Goal: Transaction & Acquisition: Purchase product/service

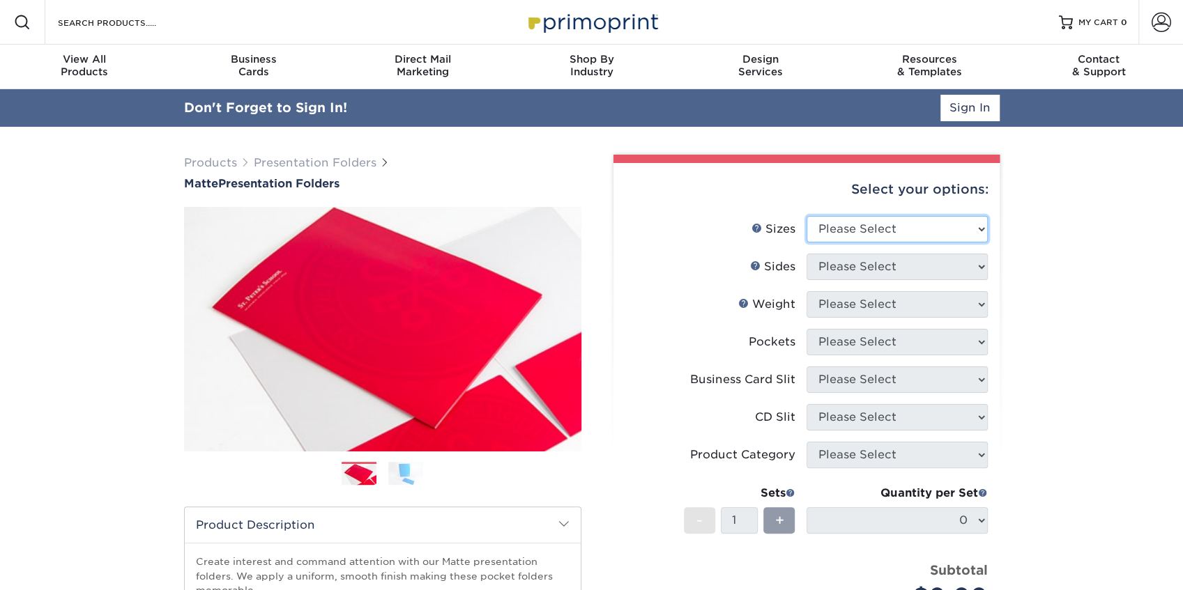
click at [933, 222] on select "Please Select 6" x 9" 9" x 12"" at bounding box center [896, 229] width 181 height 26
select select "9.00x12.00"
click at [806, 216] on select "Please Select 6" x 9" 9" x 12"" at bounding box center [896, 229] width 181 height 26
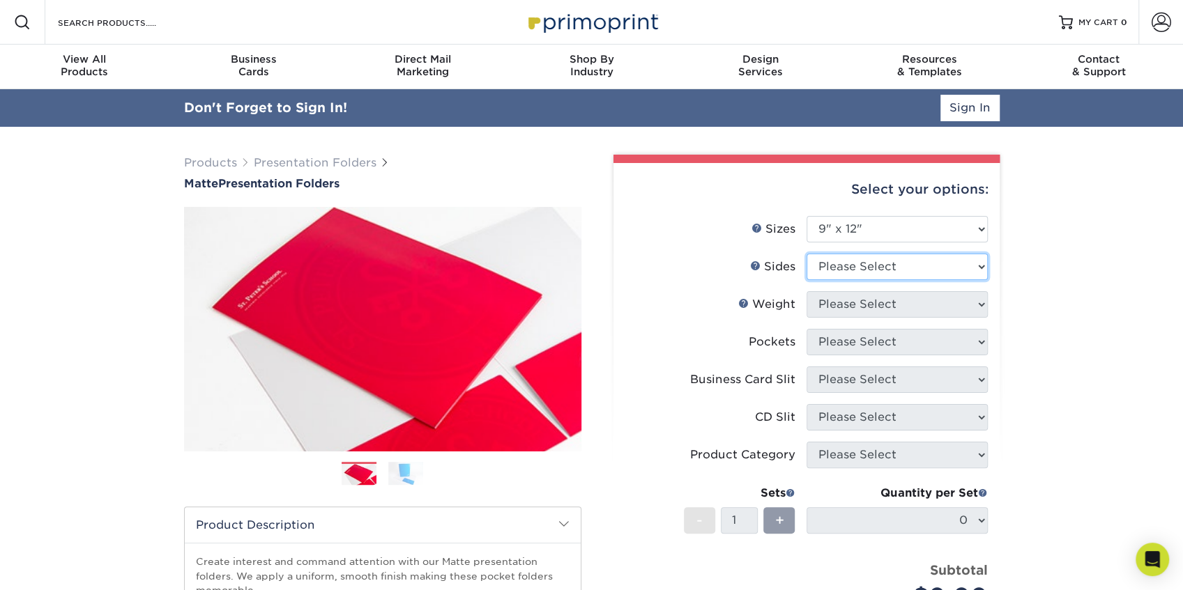
click at [845, 268] on select "Please Select Print Both Sides Print Front Only" at bounding box center [896, 267] width 181 height 26
select select "32d3c223-f82c-492b-b915-ba065a00862f"
click at [806, 254] on select "Please Select Print Both Sides Print Front Only" at bounding box center [896, 267] width 181 height 26
click at [871, 304] on select "Please Select 14PT 16PT" at bounding box center [896, 304] width 181 height 26
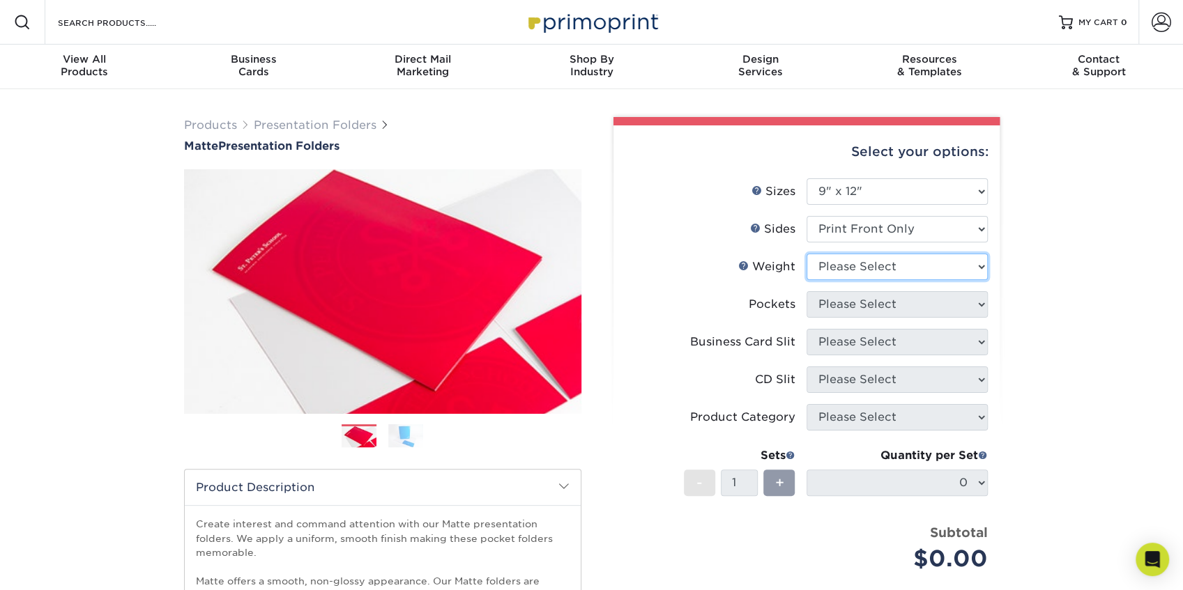
select select "14PT"
click at [806, 254] on select "Please Select 14PT 16PT" at bounding box center [896, 267] width 181 height 26
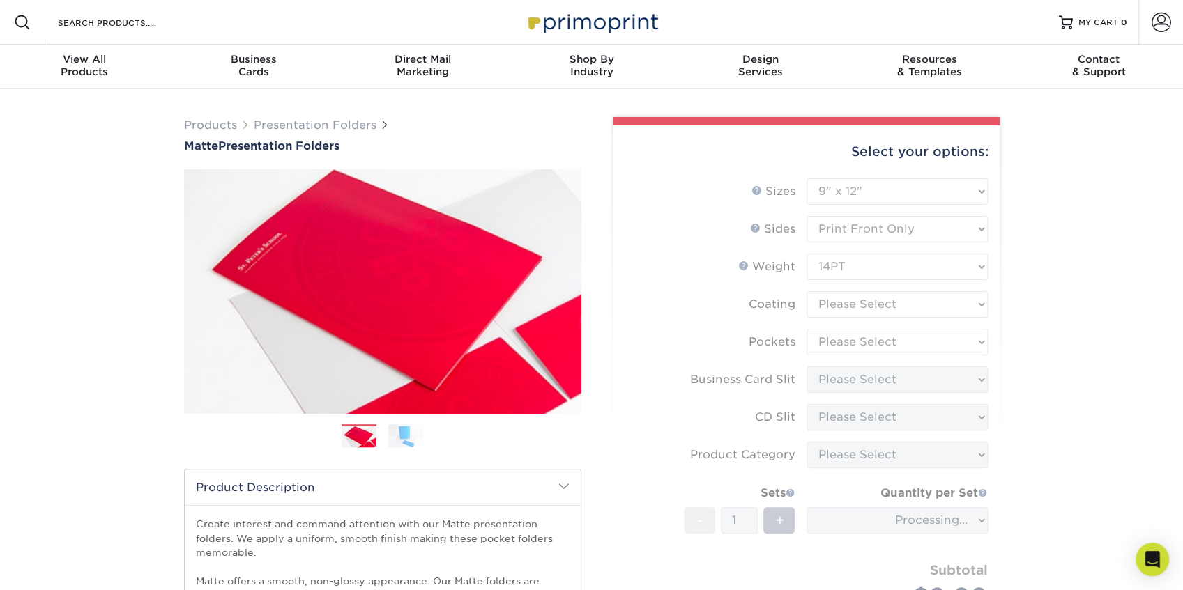
click at [917, 307] on form "Sizes Help Sizes Please Select 6" x 9" 9" x 12" Sides Weight Help" at bounding box center [807, 410] width 364 height 464
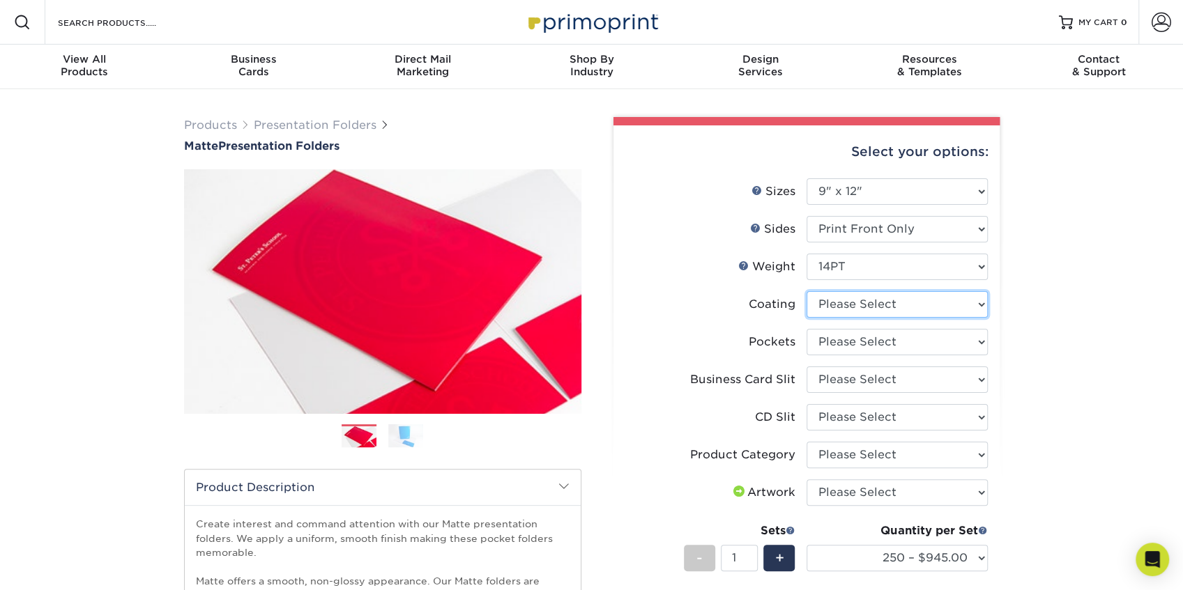
click at [937, 304] on select at bounding box center [896, 304] width 181 height 26
select select "121bb7b5-3b4d-429f-bd8d-bbf80e953313"
click at [806, 291] on select at bounding box center [896, 304] width 181 height 26
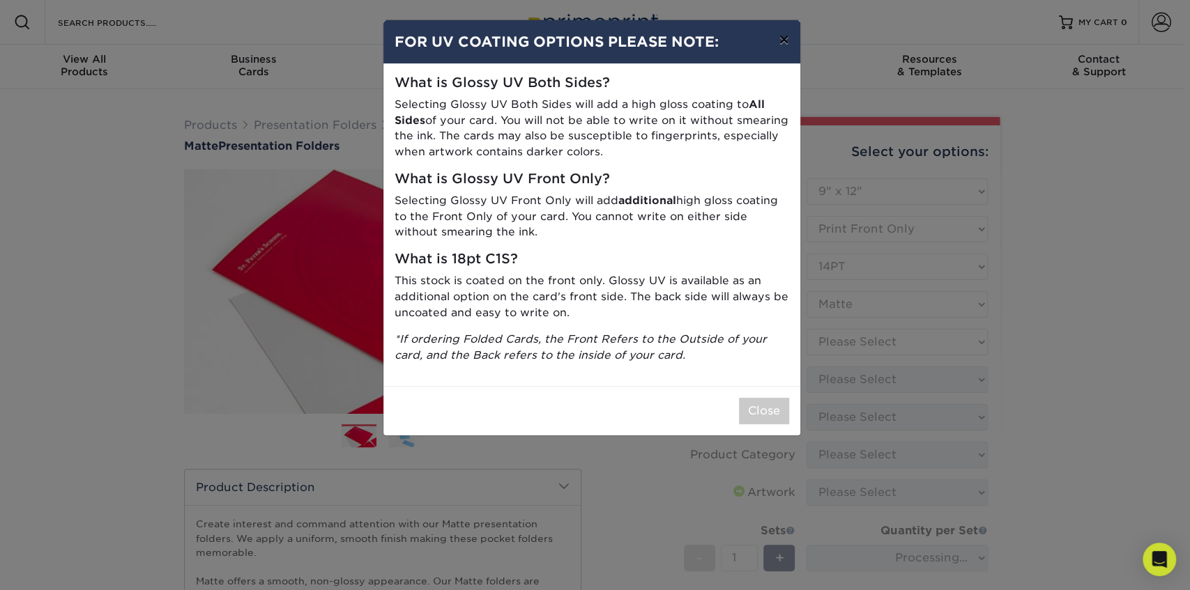
click at [781, 47] on button "×" at bounding box center [783, 39] width 32 height 39
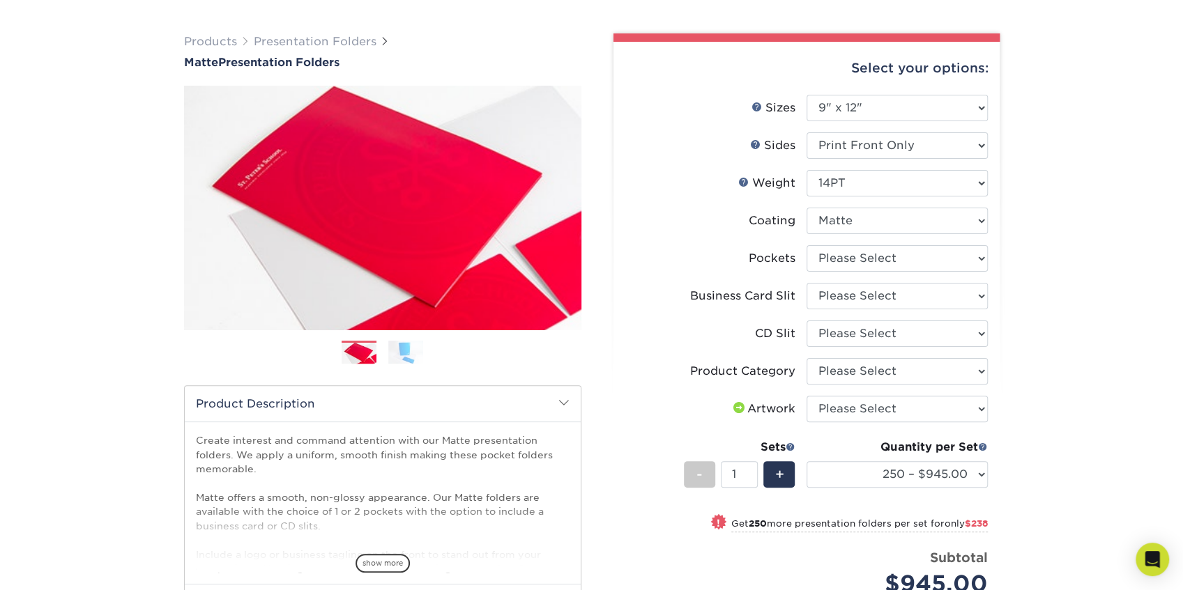
scroll to position [93, 0]
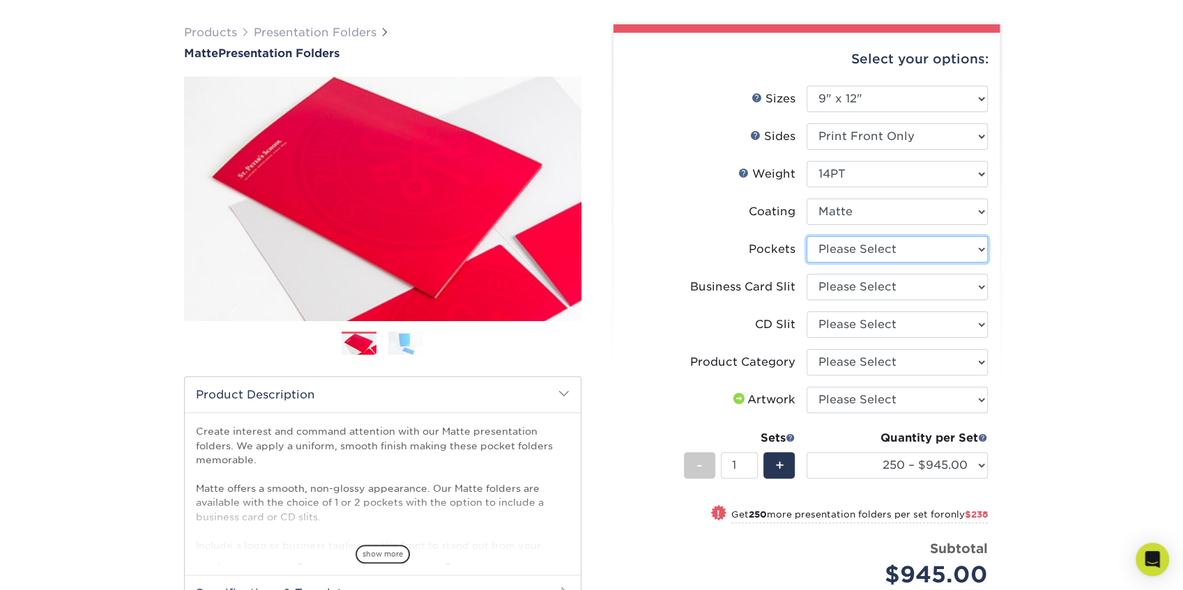
click at [947, 247] on select "Please Select 1 Pocket on the Left (Front) Side 1 Pocket on the Right (Back) Si…" at bounding box center [896, 249] width 181 height 26
select select "e8427203-e3c7-4640-a4e8-bae00c228d98"
click at [806, 236] on select "Please Select 1 Pocket on the Left (Front) Side 1 Pocket on the Right (Back) Si…" at bounding box center [896, 249] width 181 height 26
click at [878, 275] on select "Please Select No Business Card Slits On Both Pockets - Horizontal On Both Pocke…" at bounding box center [896, 287] width 181 height 26
select select "097164d4-dd52-47db-b2e9-a23a3bf7b296"
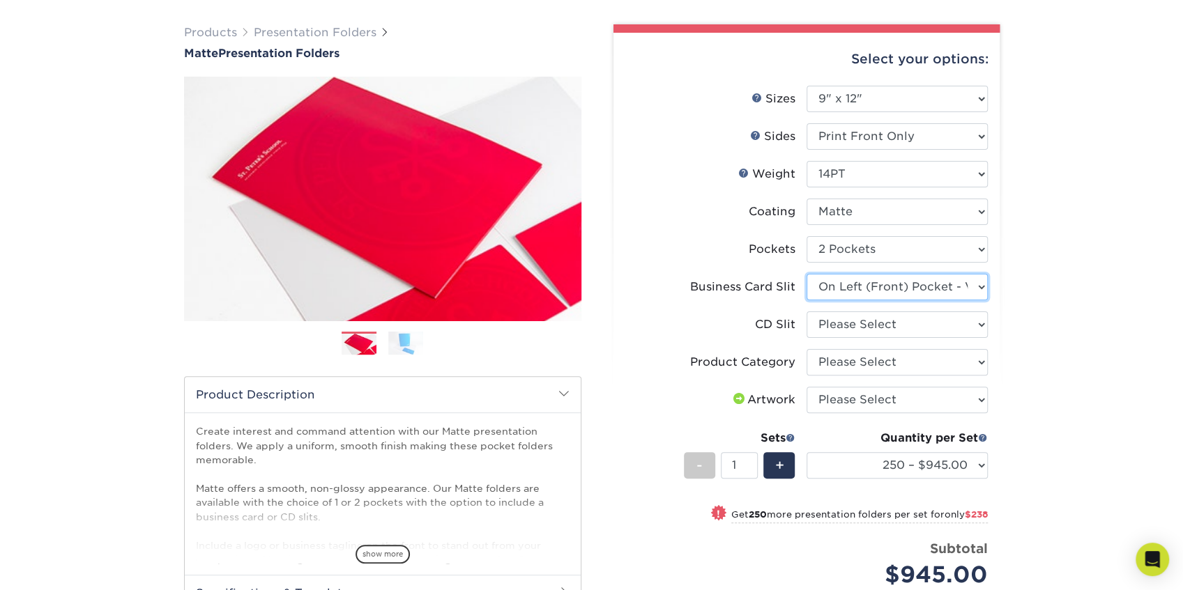
click at [806, 274] on select "Please Select No Business Card Slits On Both Pockets - Horizontal On Both Pocke…" at bounding box center [896, 287] width 181 height 26
click at [940, 325] on select "Please Select No CD Slit On the Left (Front) Pocket On the Right (Back) Pocket" at bounding box center [896, 325] width 181 height 26
select select "a092264a-7428-4d8e-b024-417dbebc6e25"
click at [806, 312] on select "Please Select No CD Slit On the Left (Front) Pocket On the Right (Back) Pocket" at bounding box center [896, 325] width 181 height 26
click at [924, 365] on select "Please Select Presentation Folders" at bounding box center [896, 362] width 181 height 26
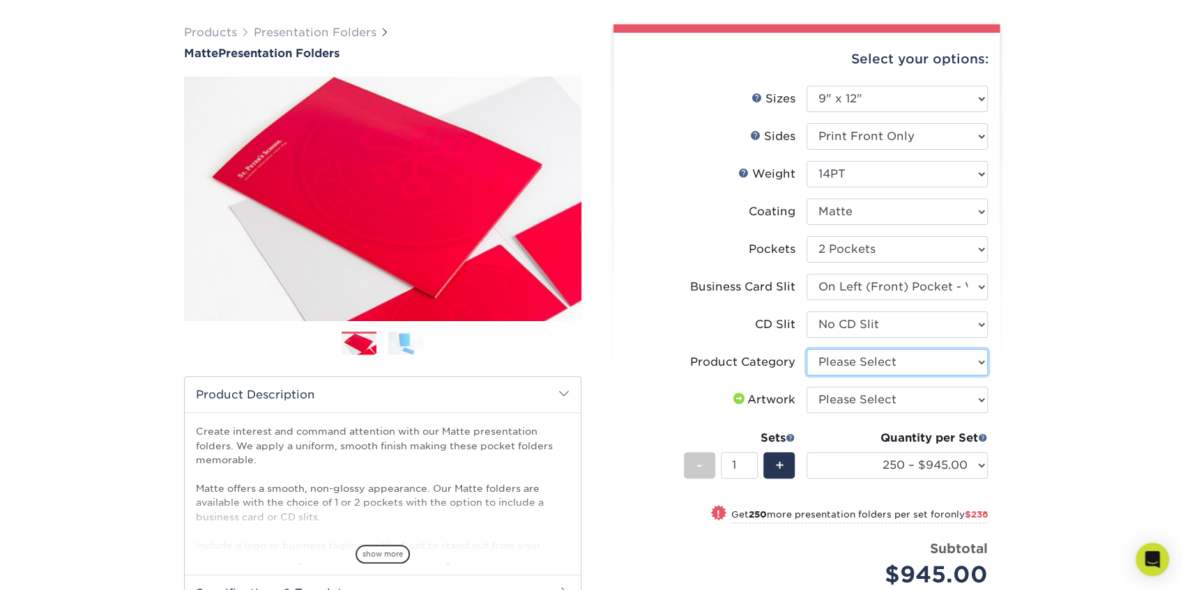
select select "57f7a581-ec4a-49d7-930d-eb044a1d12ac"
click at [806, 349] on select "Please Select Presentation Folders" at bounding box center [896, 362] width 181 height 26
click at [917, 391] on select "Please Select I will upload files I need a design - $75" at bounding box center [896, 400] width 181 height 26
select select "upload"
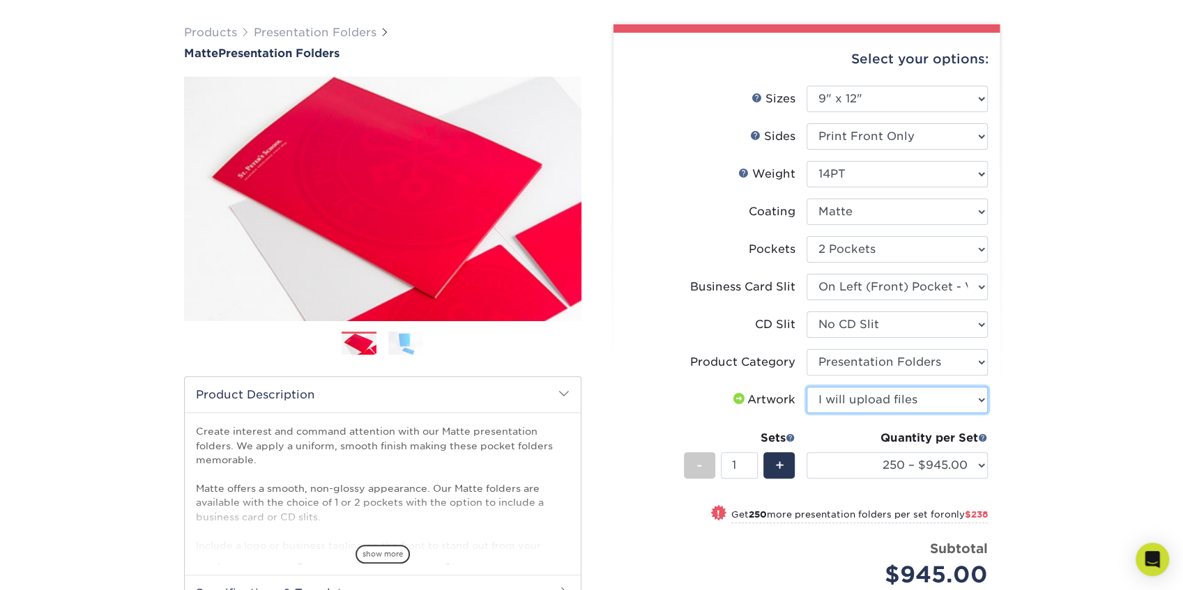
click at [806, 387] on select "Please Select I will upload files I need a design - $75" at bounding box center [896, 400] width 181 height 26
click at [1025, 424] on div "Products Presentation Folders Matte Presentation Folders Previous Next" at bounding box center [591, 398] width 1183 height 802
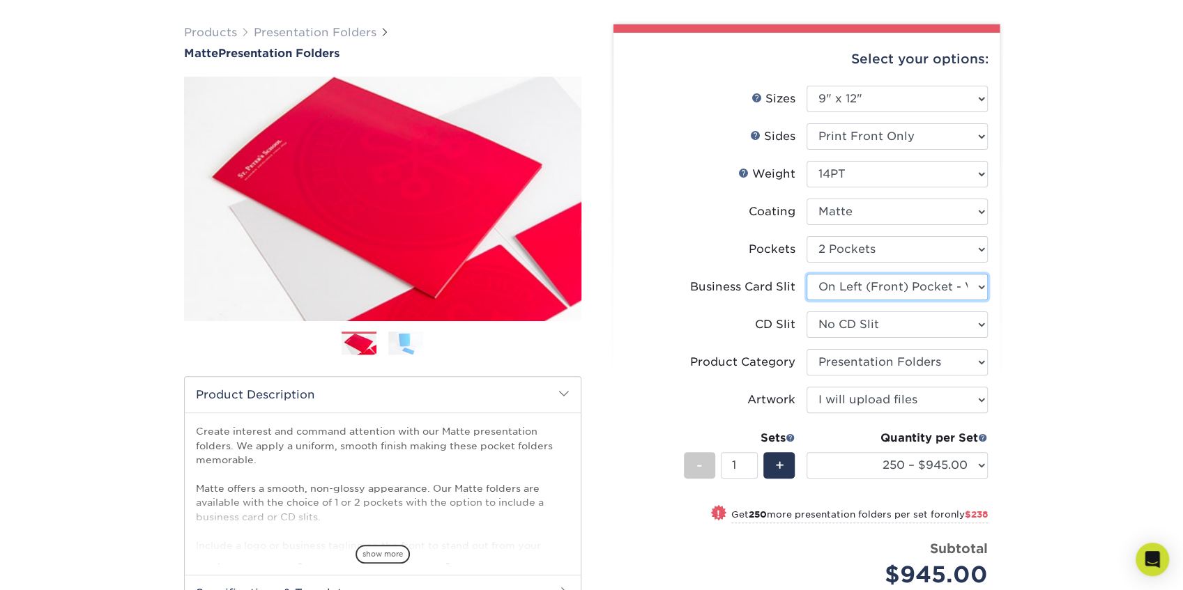
click at [898, 286] on select "Please Select No Business Card Slits On Both Pockets - Horizontal On Both Pocke…" at bounding box center [896, 287] width 181 height 26
select select "8e249328-dfb3-4e9a-9503-f178185f32c5"
click at [806, 274] on select "Please Select No Business Card Slits On Both Pockets - Horizontal On Both Pocke…" at bounding box center [896, 287] width 181 height 26
click at [970, 465] on select "250 – $945.00 500 – $1183.00 1000 – $1462.00 2500 – $2613.00 5000 – $4099.00 10…" at bounding box center [896, 465] width 181 height 26
click at [806, 452] on select "250 – $945.00 500 – $1183.00 1000 – $1462.00 2500 – $2613.00 5000 – $4099.00 10…" at bounding box center [896, 465] width 181 height 26
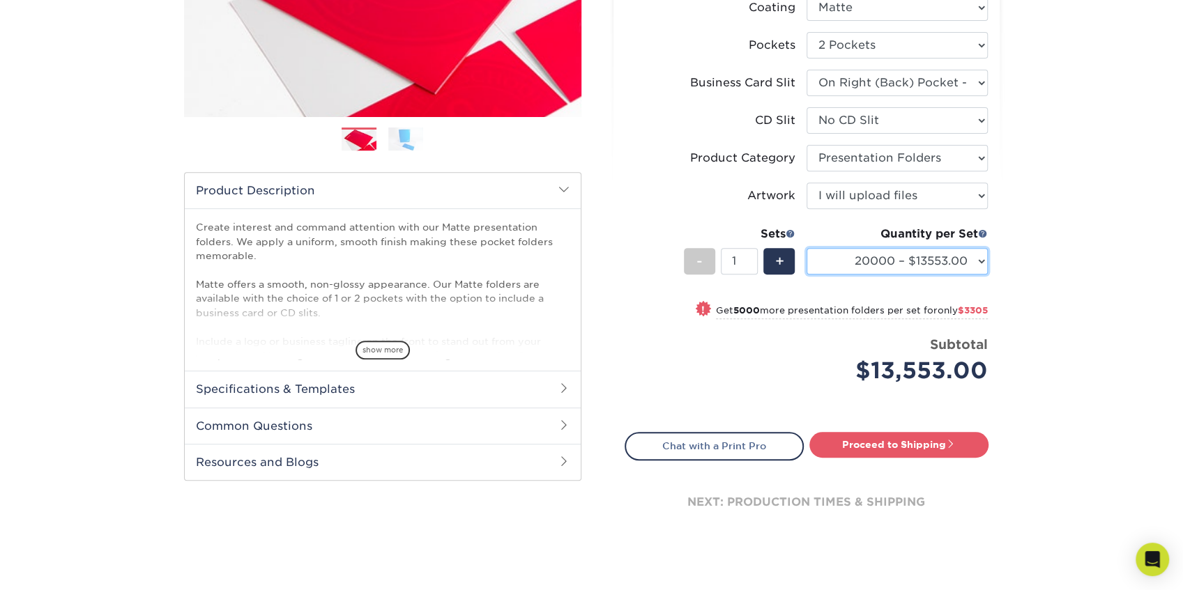
scroll to position [325, 0]
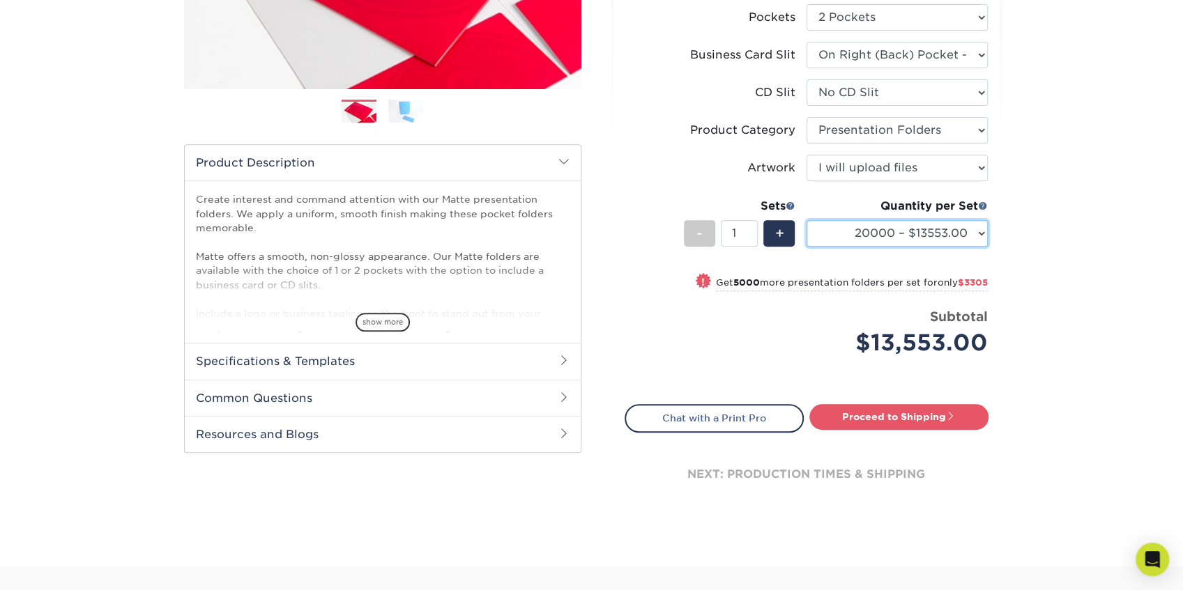
drag, startPoint x: 880, startPoint y: 226, endPoint x: 877, endPoint y: 243, distance: 17.8
click at [880, 229] on select "250 – $945.00 500 – $1183.00 1000 – $1462.00 2500 – $2613.00 5000 – $4099.00 10…" at bounding box center [896, 233] width 181 height 26
select select "2500 – $2613.00"
click at [806, 220] on select "250 – $945.00 500 – $1183.00 1000 – $1462.00 2500 – $2613.00 5000 – $4099.00 10…" at bounding box center [896, 233] width 181 height 26
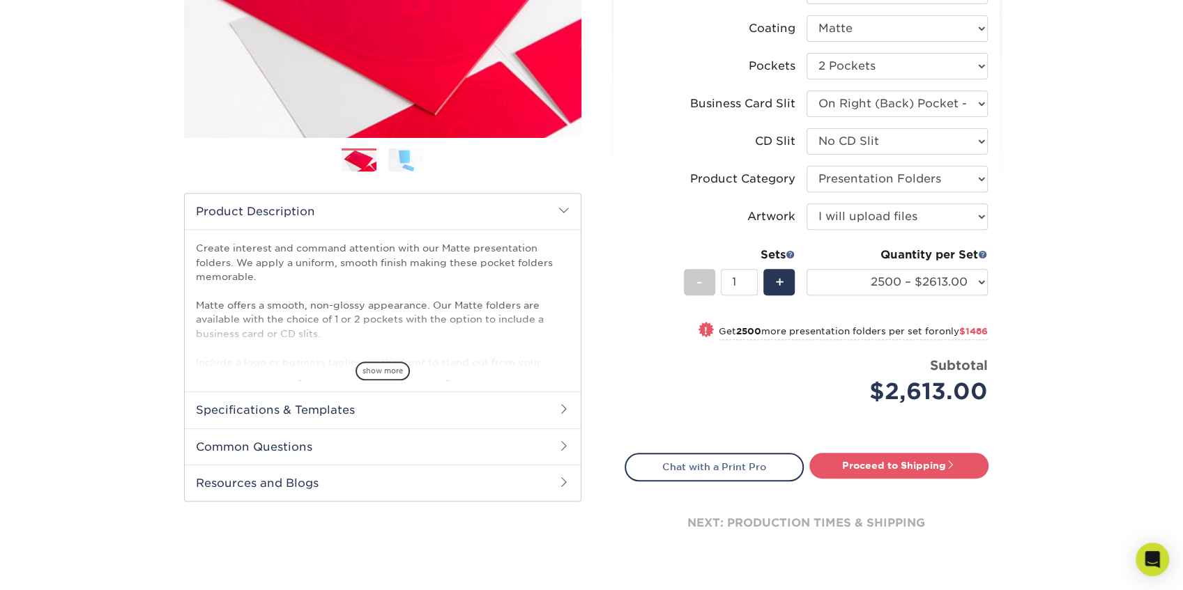
scroll to position [279, 0]
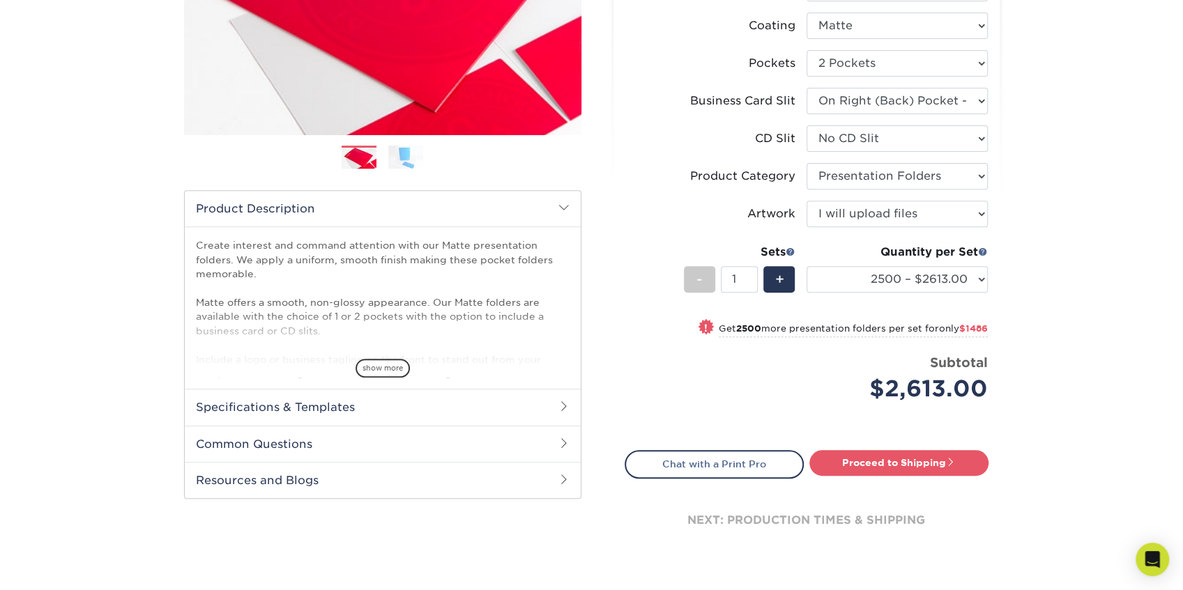
click at [1149, 560] on icon "Open Intercom Messenger" at bounding box center [1152, 559] width 15 height 17
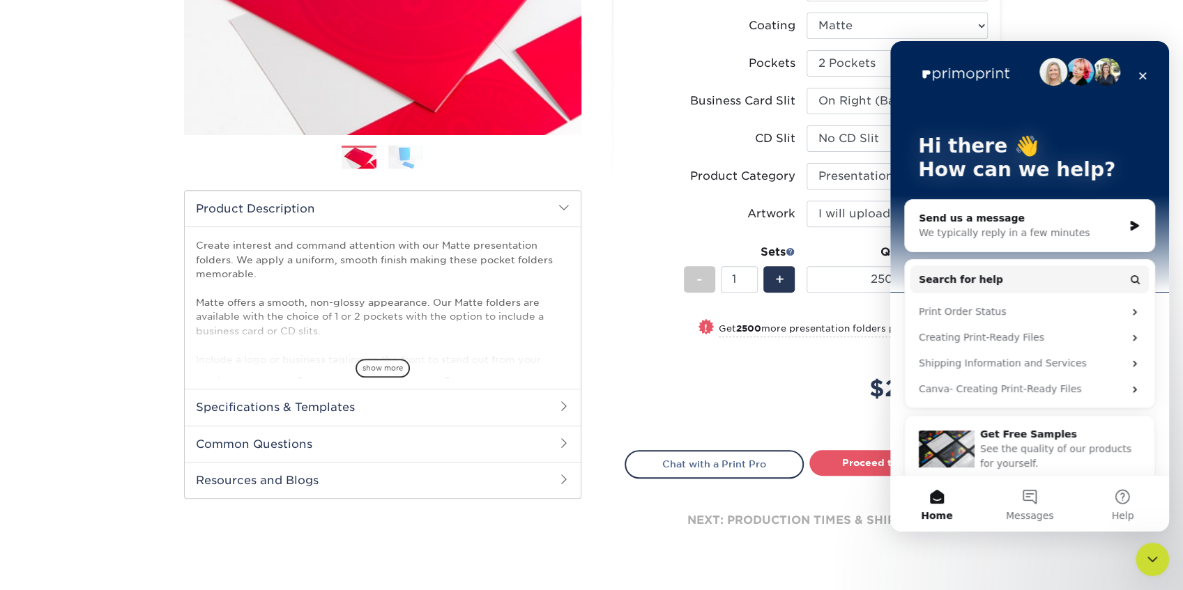
scroll to position [17, 0]
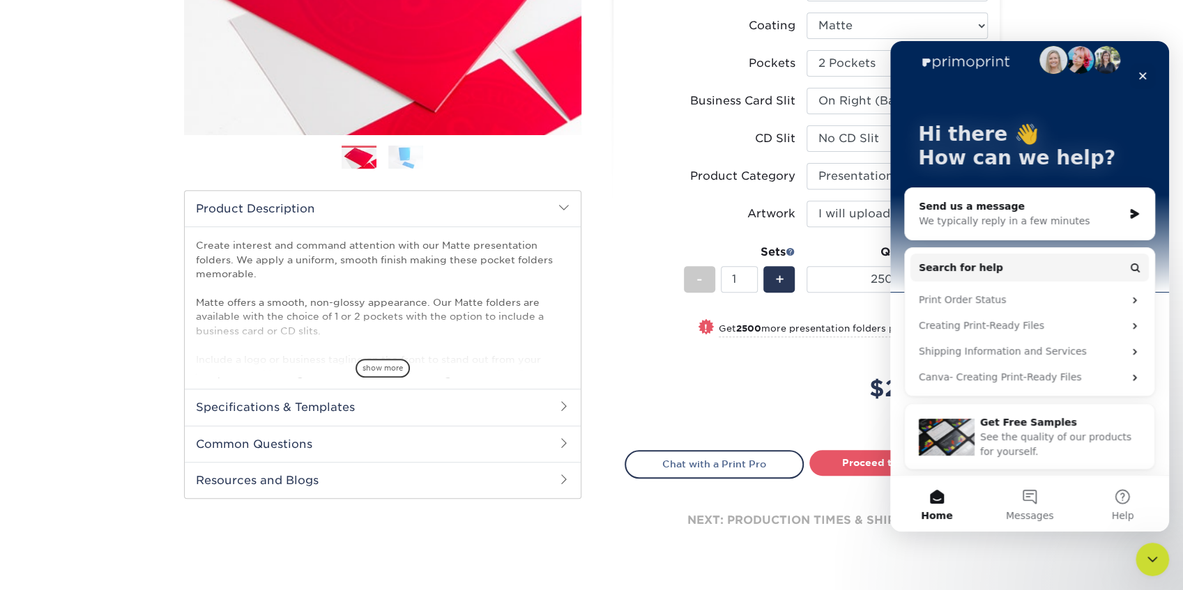
click at [1138, 77] on icon "Close" at bounding box center [1142, 75] width 11 height 11
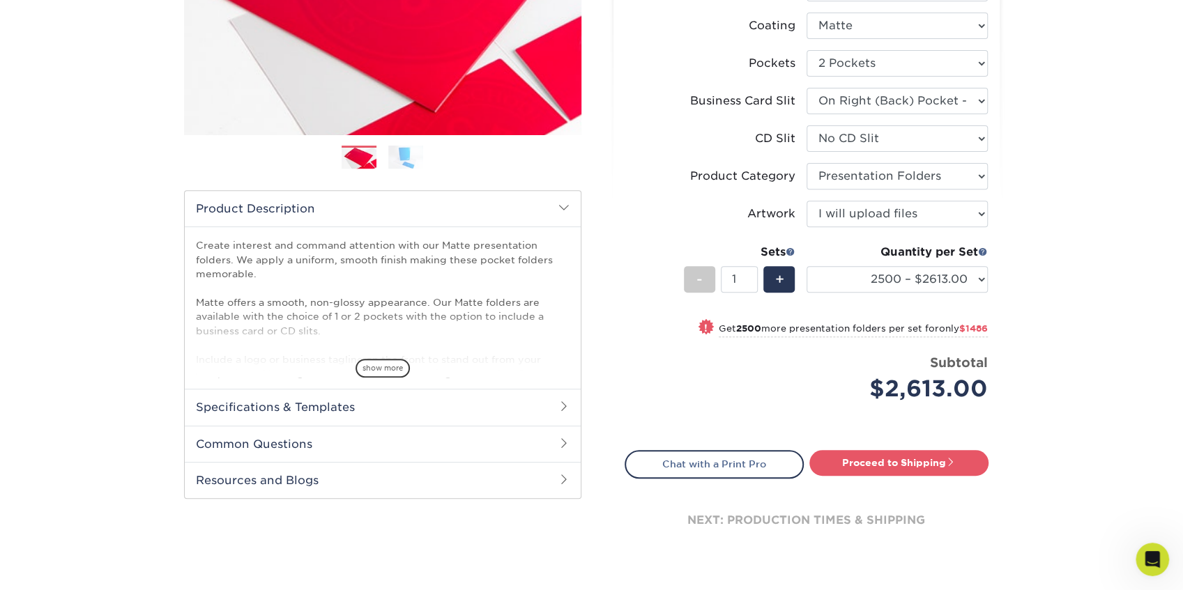
scroll to position [0, 0]
click at [900, 275] on select "250 – $945.00 500 – $1183.00 1000 – $1462.00 2500 – $2613.00 5000 – $4099.00 10…" at bounding box center [896, 279] width 181 height 26
click at [1151, 358] on div "Products Presentation Folders Matte Presentation Folders Previous Next" at bounding box center [591, 211] width 1183 height 802
click at [935, 275] on select "250 – $945.00 500 – $1183.00 1000 – $1462.00 2500 – $2613.00 5000 – $4099.00 10…" at bounding box center [896, 279] width 181 height 26
click at [806, 266] on select "250 – $945.00 500 – $1183.00 1000 – $1462.00 2500 – $2613.00 5000 – $4099.00 10…" at bounding box center [896, 279] width 181 height 26
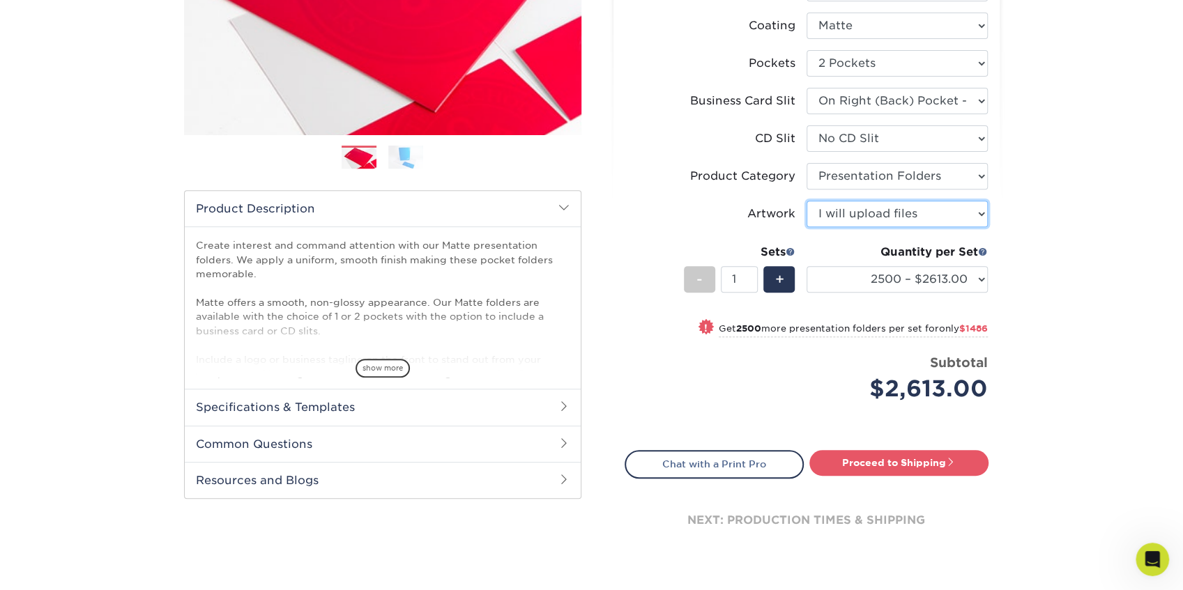
click at [903, 215] on select "Please Select I will upload files I need a design - $75" at bounding box center [896, 214] width 181 height 26
click at [806, 201] on select "Please Select I will upload files I need a design - $75" at bounding box center [896, 214] width 181 height 26
click at [900, 460] on link "Proceed to Shipping" at bounding box center [898, 462] width 179 height 25
type input "Set 1"
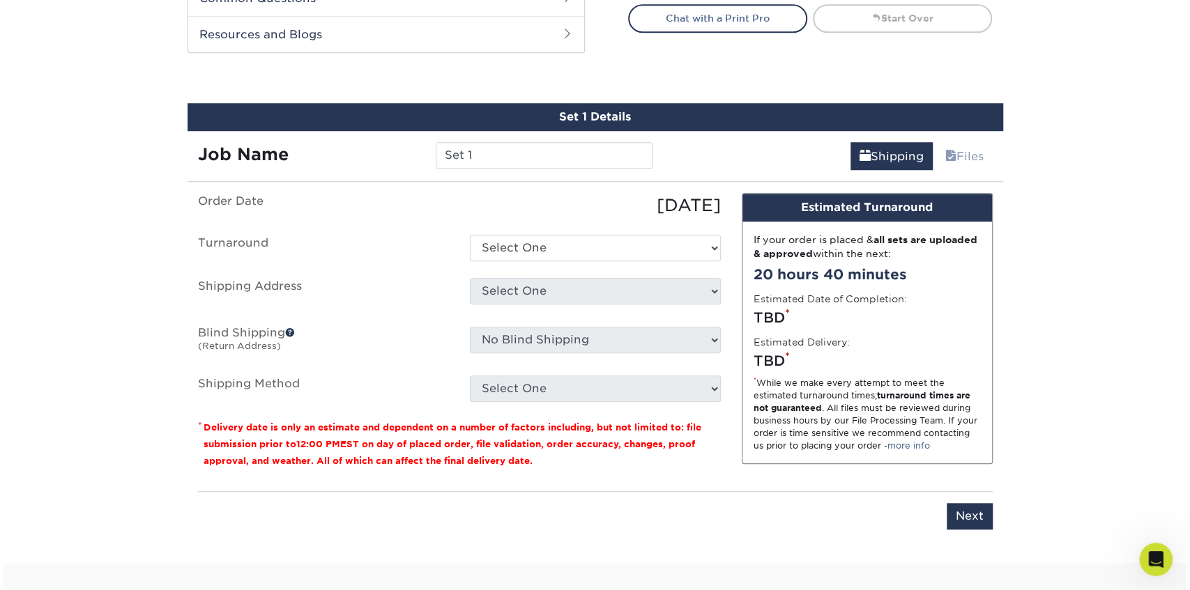
scroll to position [767, 0]
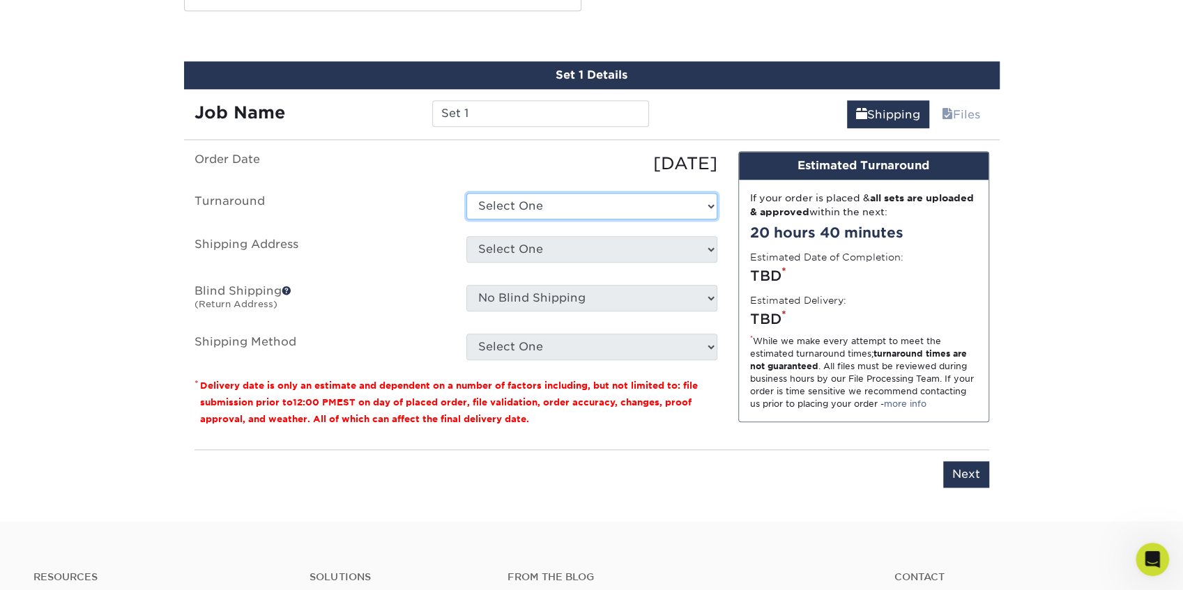
click at [519, 206] on select "Select One 2-4 Business Days 2 Day" at bounding box center [591, 206] width 251 height 26
select select "2564cfef-fc49-4379-a27d-95217dc6c458"
click at [466, 193] on select "Select One 2-4 Business Days 2 Day" at bounding box center [591, 206] width 251 height 26
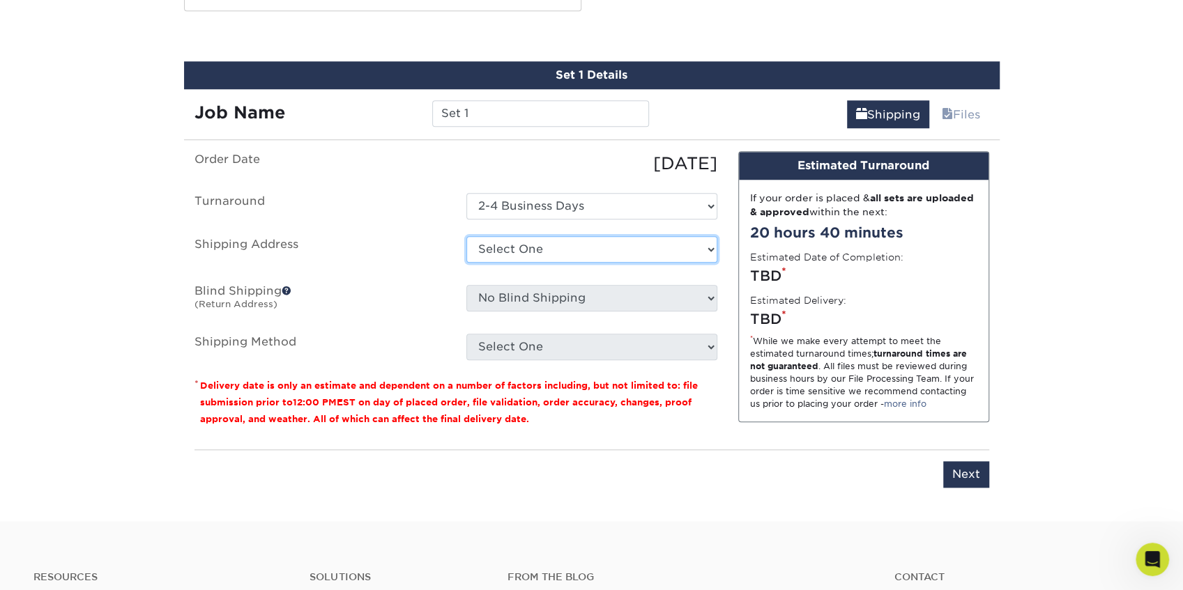
click at [546, 245] on select "Select One + Add New Address - Login" at bounding box center [591, 249] width 251 height 26
click at [466, 236] on select "Select One + Add New Address - Login" at bounding box center [591, 249] width 251 height 26
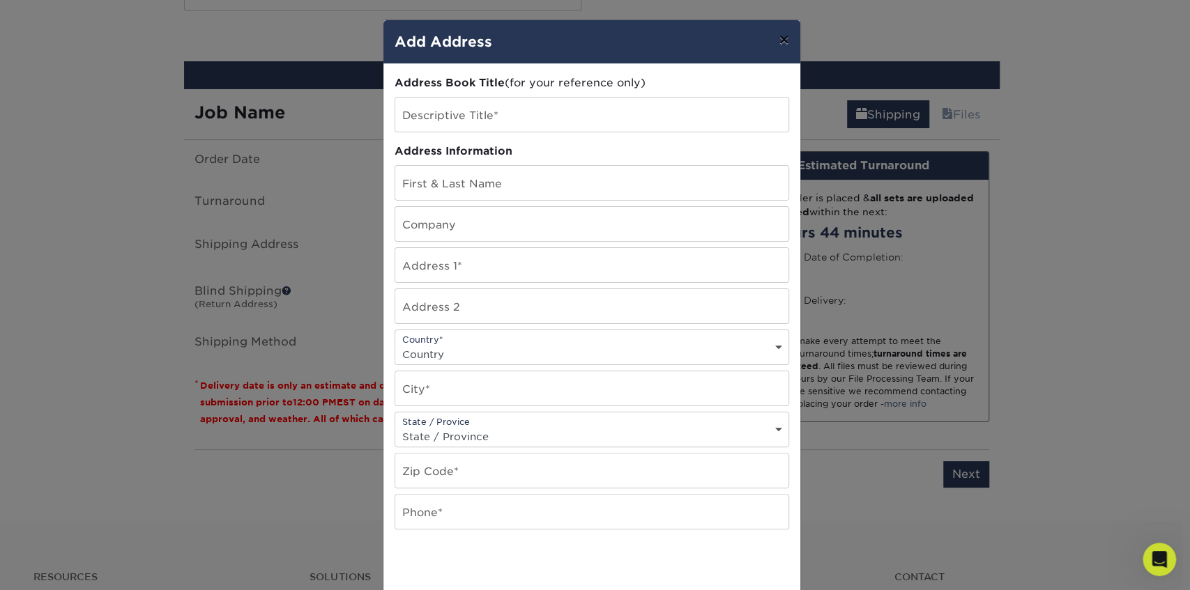
click at [779, 40] on button "×" at bounding box center [783, 39] width 32 height 39
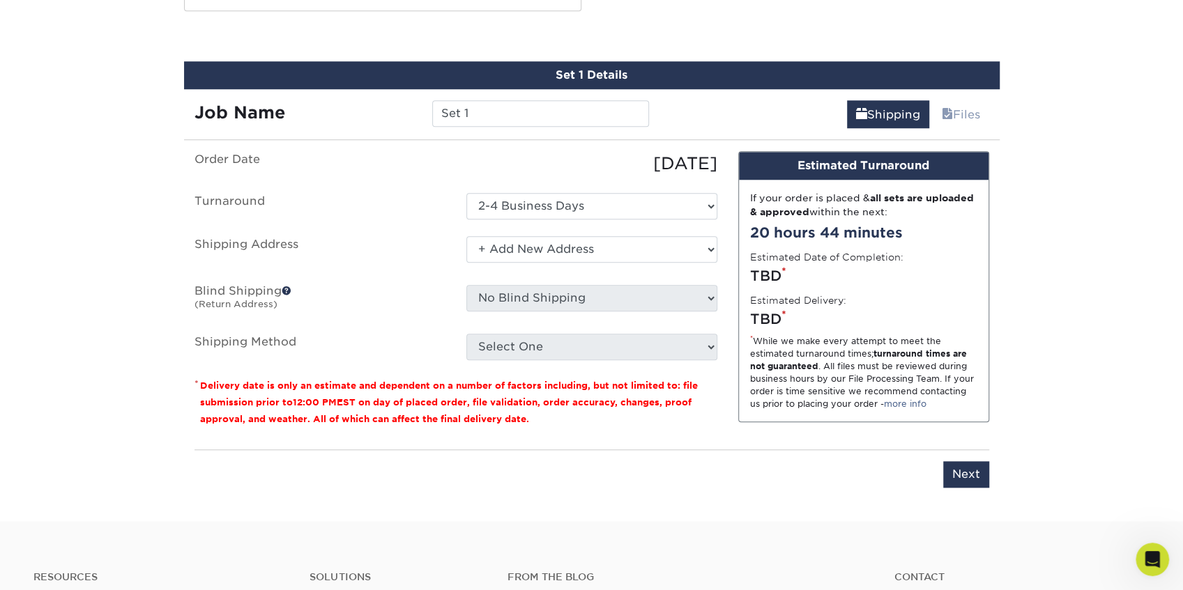
click at [510, 377] on p "* Delivery date is only an estimate and dependent on a number of factors includ…" at bounding box center [455, 402] width 523 height 50
drag, startPoint x: 583, startPoint y: 238, endPoint x: 583, endPoint y: 246, distance: 7.7
click at [583, 241] on select "Select One + Add New Address - Login" at bounding box center [591, 249] width 251 height 26
click at [466, 236] on select "Select One + Add New Address - Login" at bounding box center [591, 249] width 251 height 26
click at [565, 255] on select "Select One + Add New Address - Login" at bounding box center [591, 249] width 251 height 26
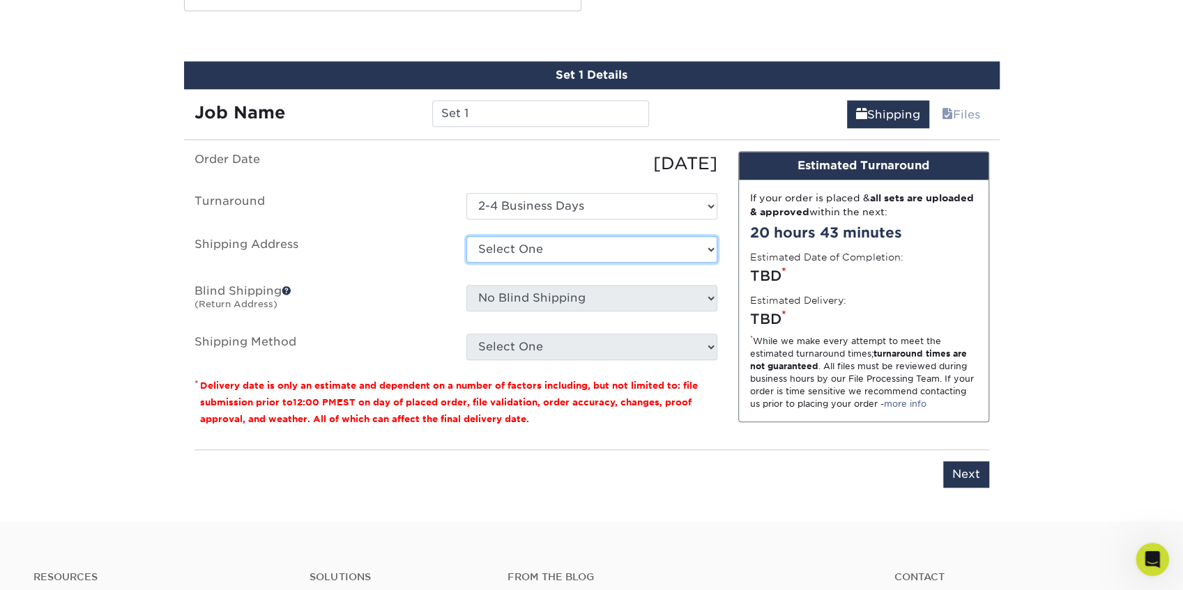
select select "newaddress"
click at [466, 236] on select "Select One + Add New Address - Login" at bounding box center [591, 249] width 251 height 26
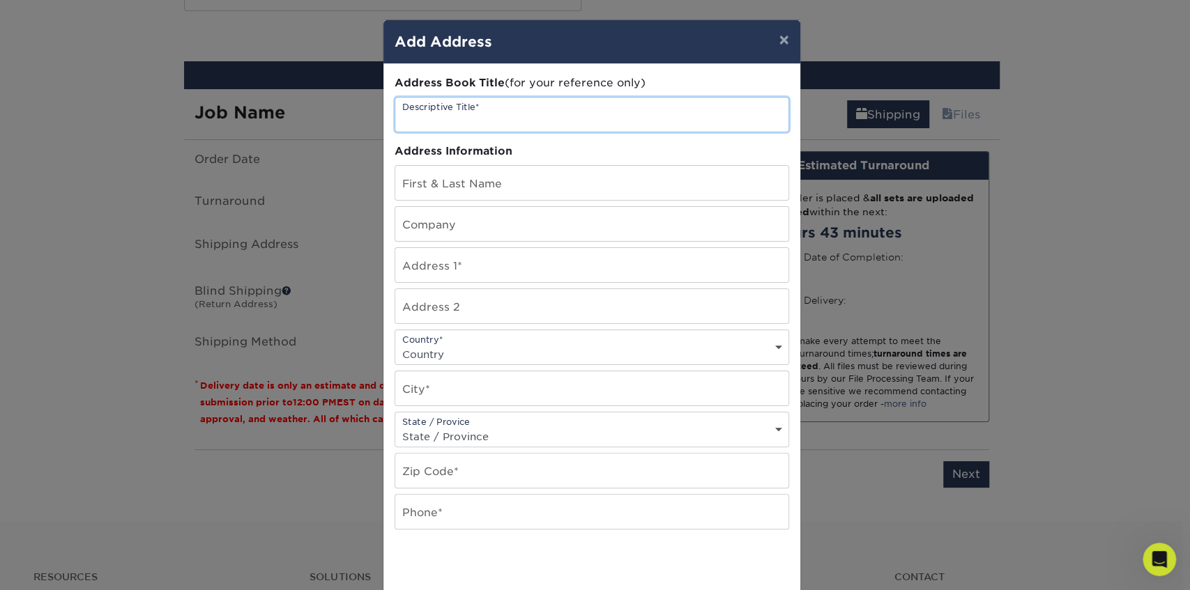
click at [436, 114] on input "text" at bounding box center [591, 115] width 393 height 34
type input "MVP Sports Clubs"
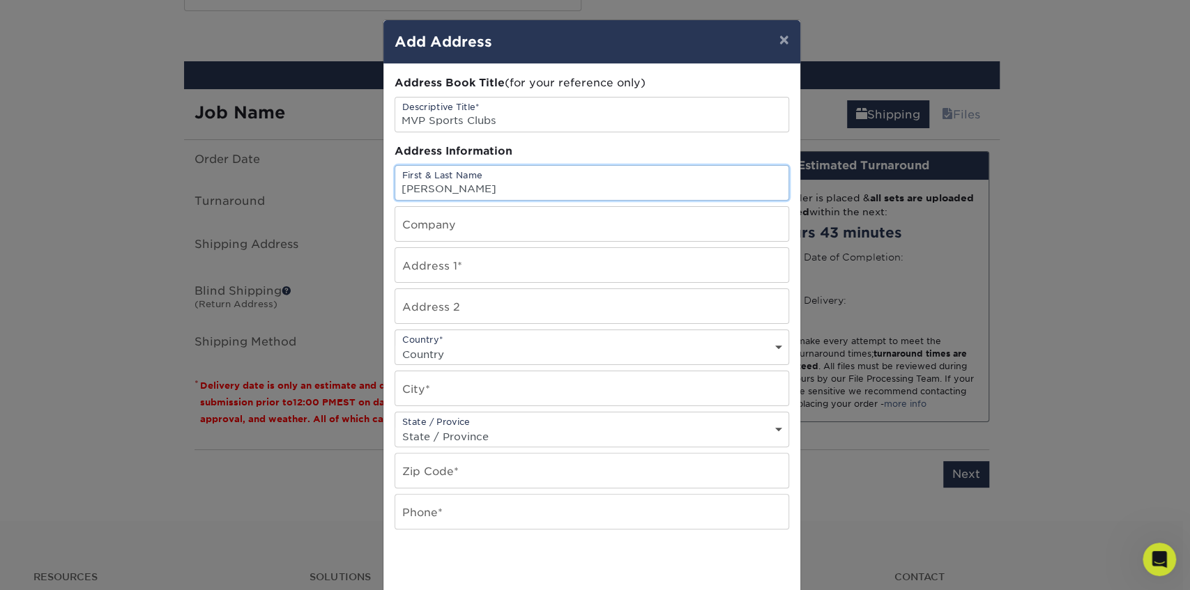
type input "[PERSON_NAME]"
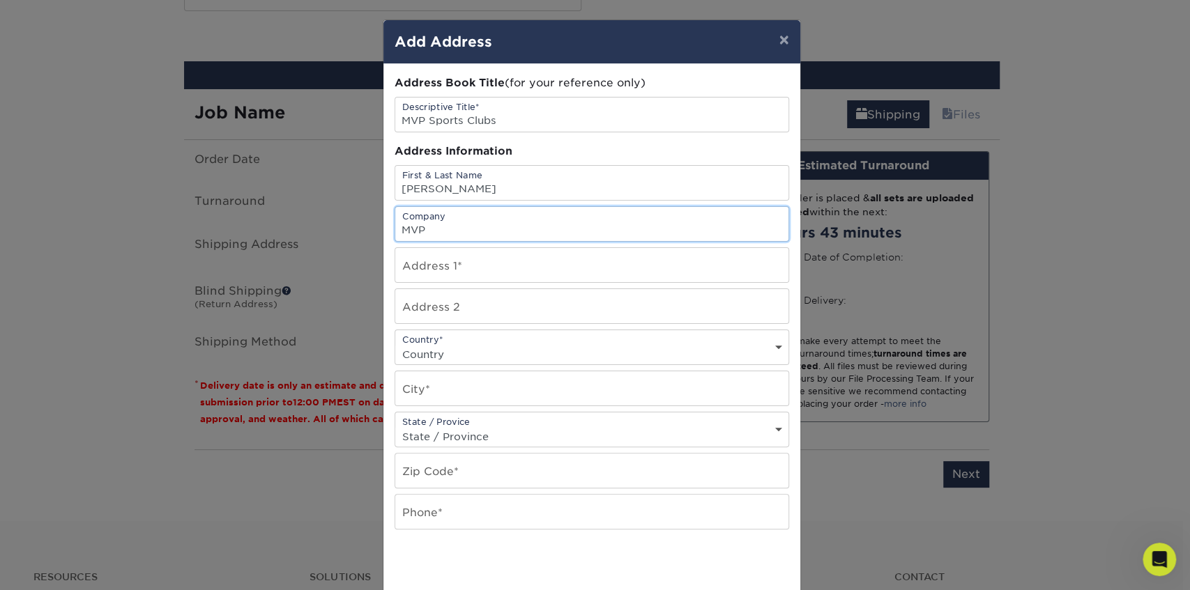
type input "MVP Sports Clubs"
type input "[STREET_ADDRESS][PERSON_NAME]"
type input "Suite 200"
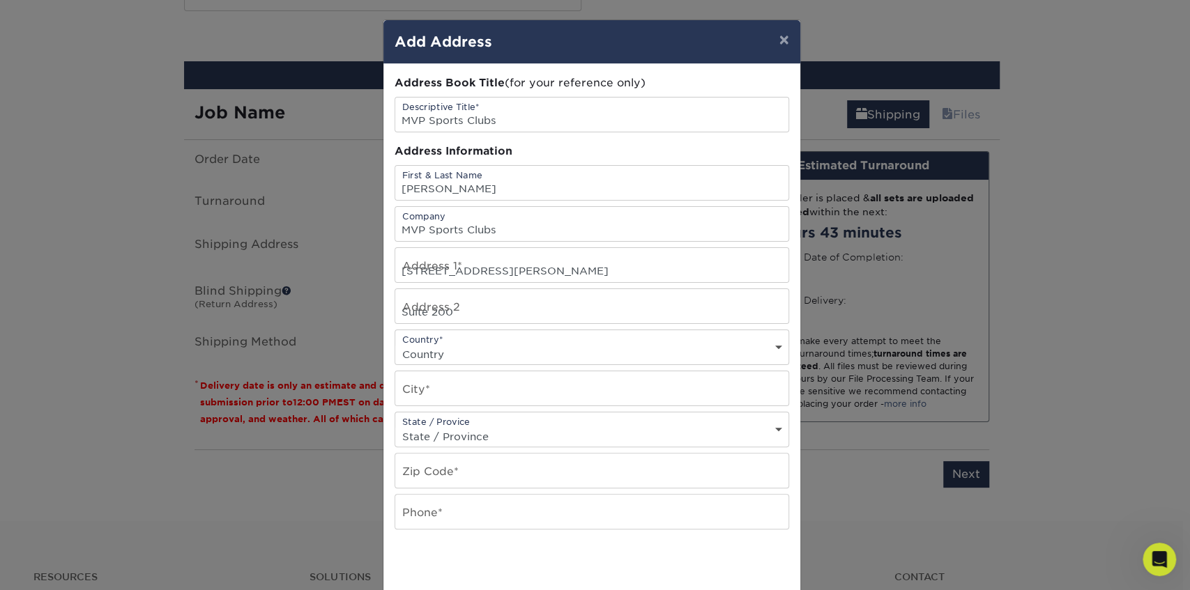
select select "US"
type input "[GEOGRAPHIC_DATA]"
select select "MI"
type input "49546-2444"
type input "6165756231"
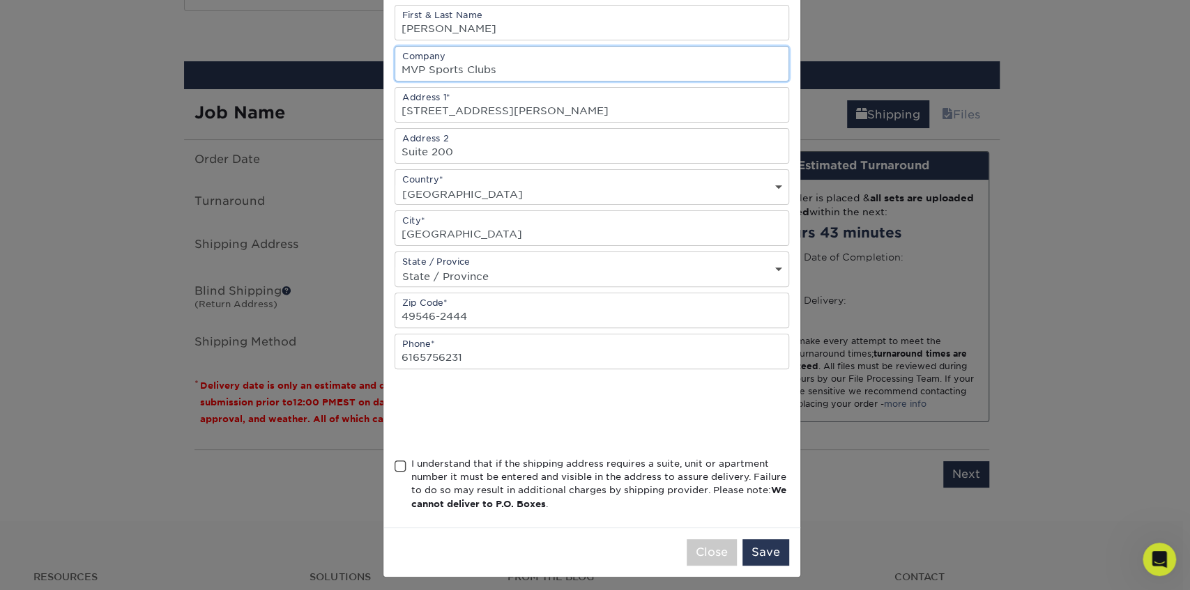
scroll to position [161, 0]
click at [395, 460] on span at bounding box center [401, 465] width 12 height 13
click at [0, 0] on input "I understand that if the shipping address requires a suite, unit or apartment n…" at bounding box center [0, 0] width 0 height 0
click at [763, 551] on button "Save" at bounding box center [765, 552] width 47 height 26
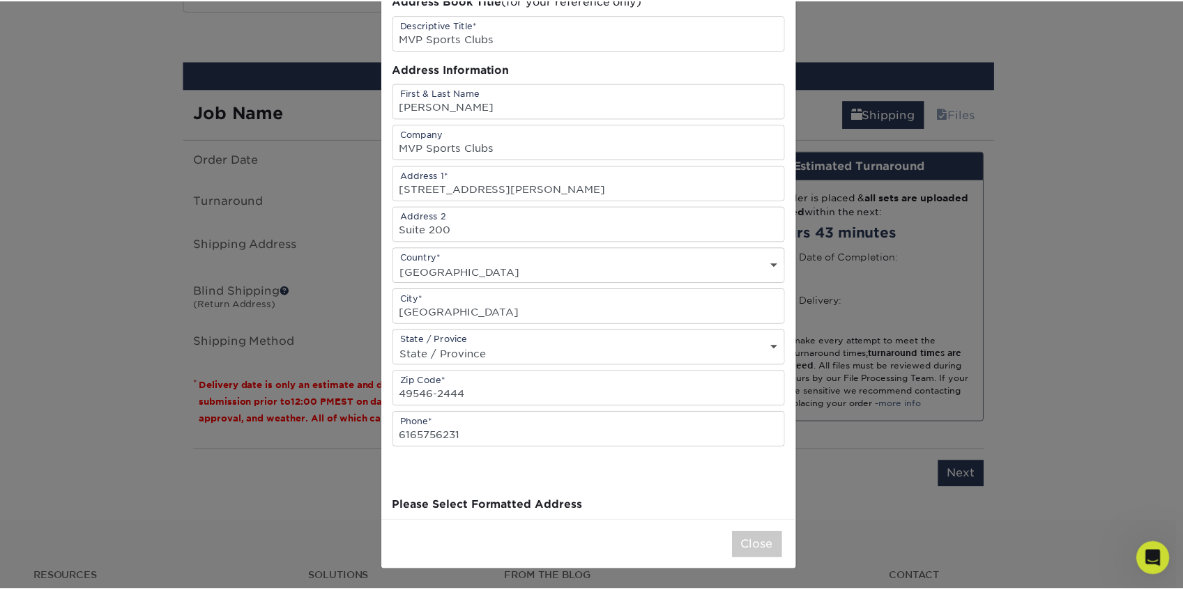
scroll to position [0, 0]
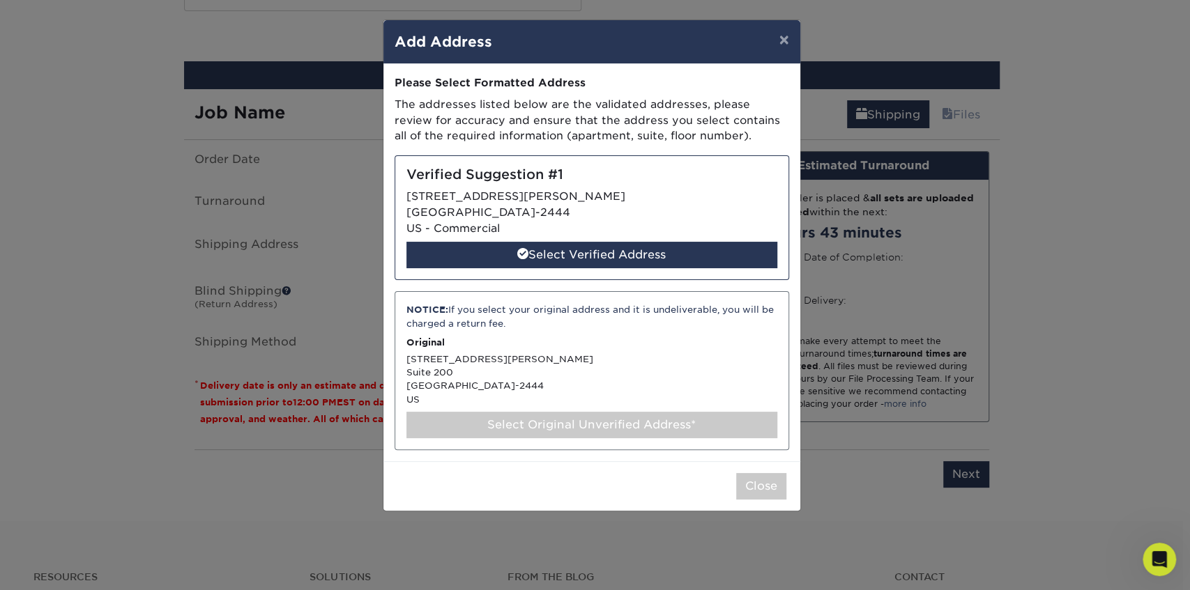
click at [596, 255] on div "Select Verified Address" at bounding box center [591, 255] width 371 height 26
select select "286405"
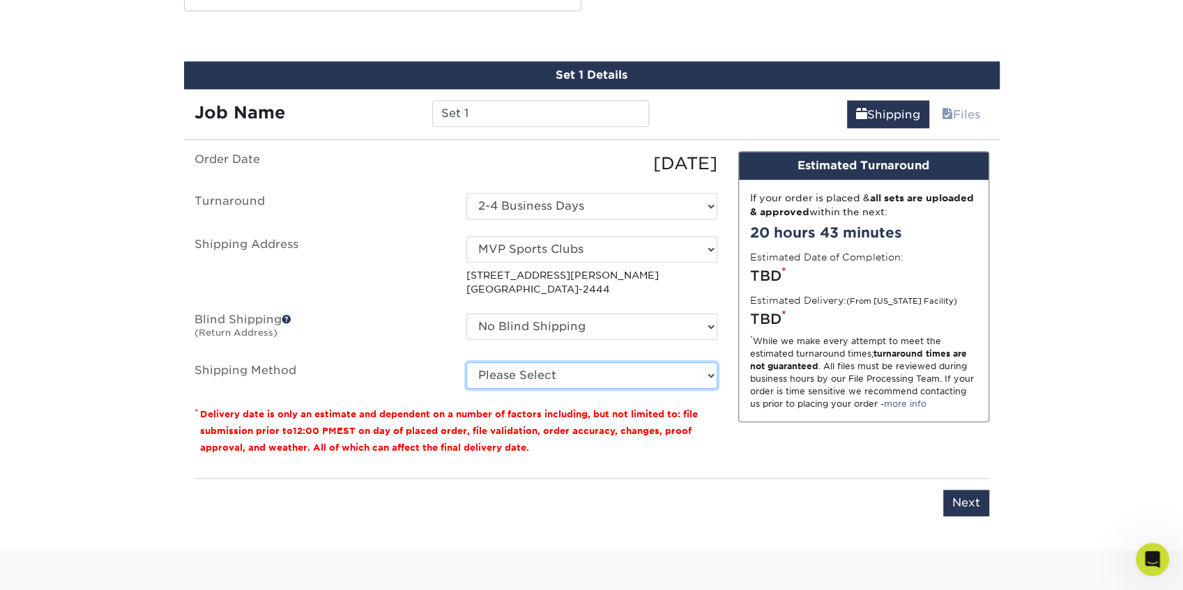
click at [595, 376] on select "Please Select Ground Shipping (+$187.36) 3 Day Shipping Service (+$260.85) 2 Da…" at bounding box center [591, 375] width 251 height 26
select select "03"
click at [466, 362] on select "Please Select Ground Shipping (+$187.36) 3 Day Shipping Service (+$260.85) 2 Da…" at bounding box center [591, 375] width 251 height 26
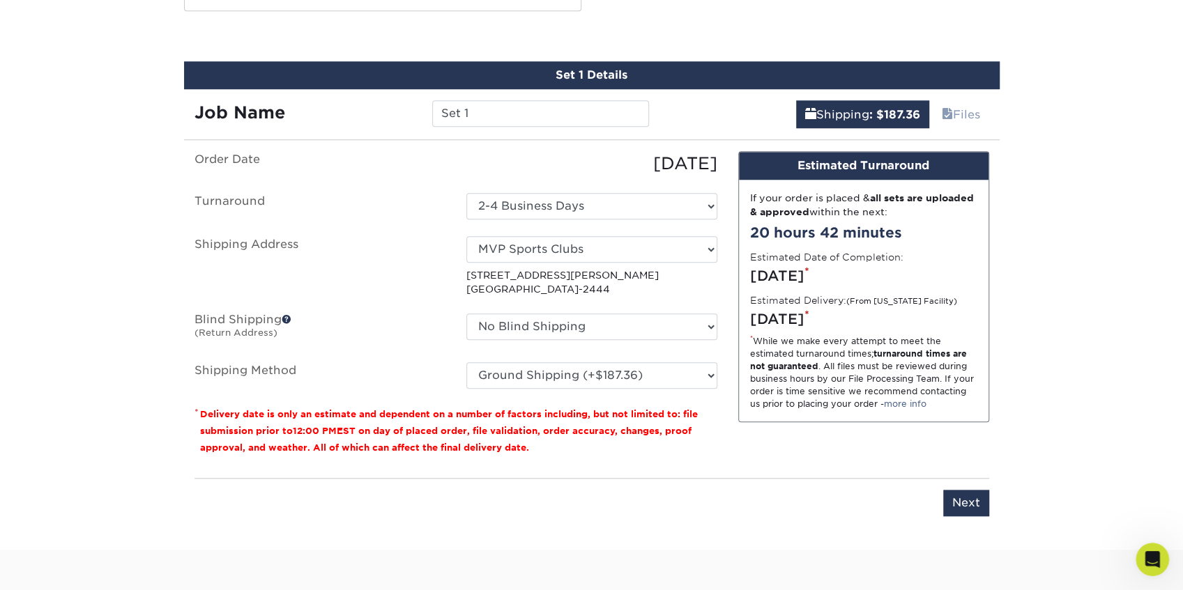
drag, startPoint x: 841, startPoint y: 315, endPoint x: 715, endPoint y: 307, distance: 126.4
click at [715, 307] on div "Order Date [DATE] [GEOGRAPHIC_DATA] Select One 2-4 Business Days 2 Day Shipping…" at bounding box center [591, 309] width 815 height 316
click at [749, 528] on div "You've choosen mailing services! If you have a csv address list please upload i…" at bounding box center [591, 342] width 795 height 382
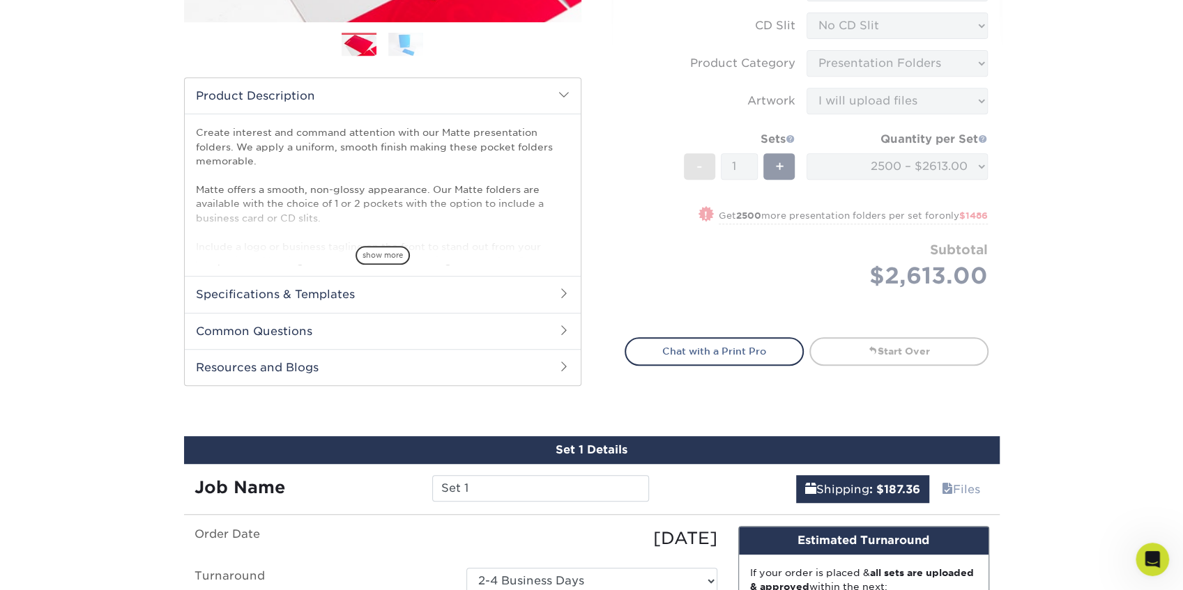
scroll to position [581, 0]
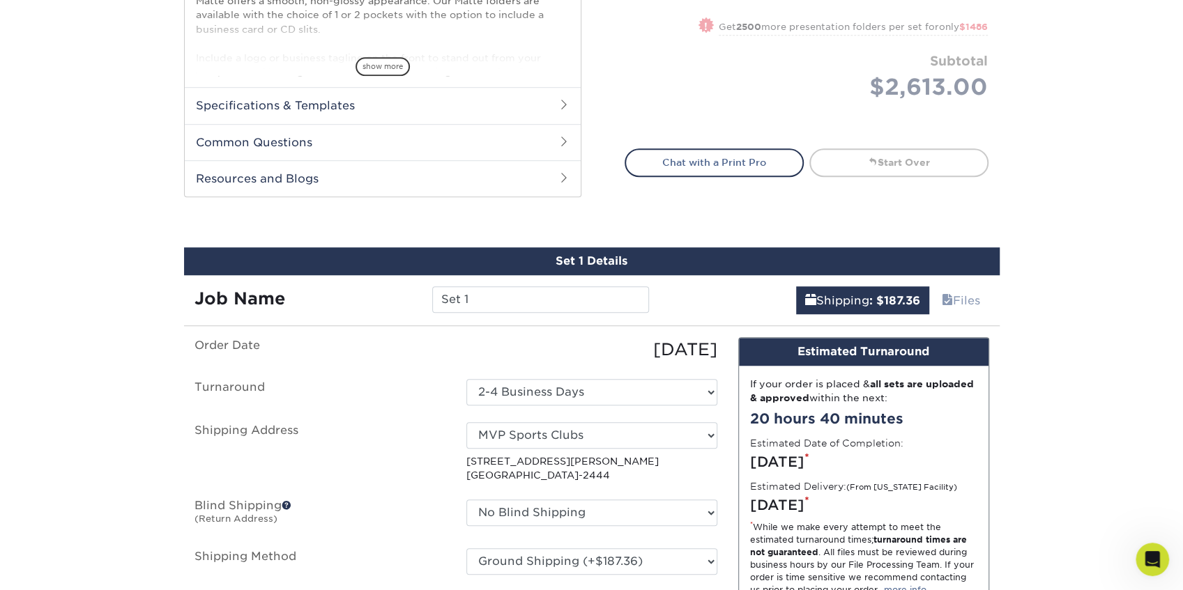
click at [1070, 358] on div "Products Presentation Folders Matte Presentation Folders Previous Next" at bounding box center [591, 122] width 1183 height 1227
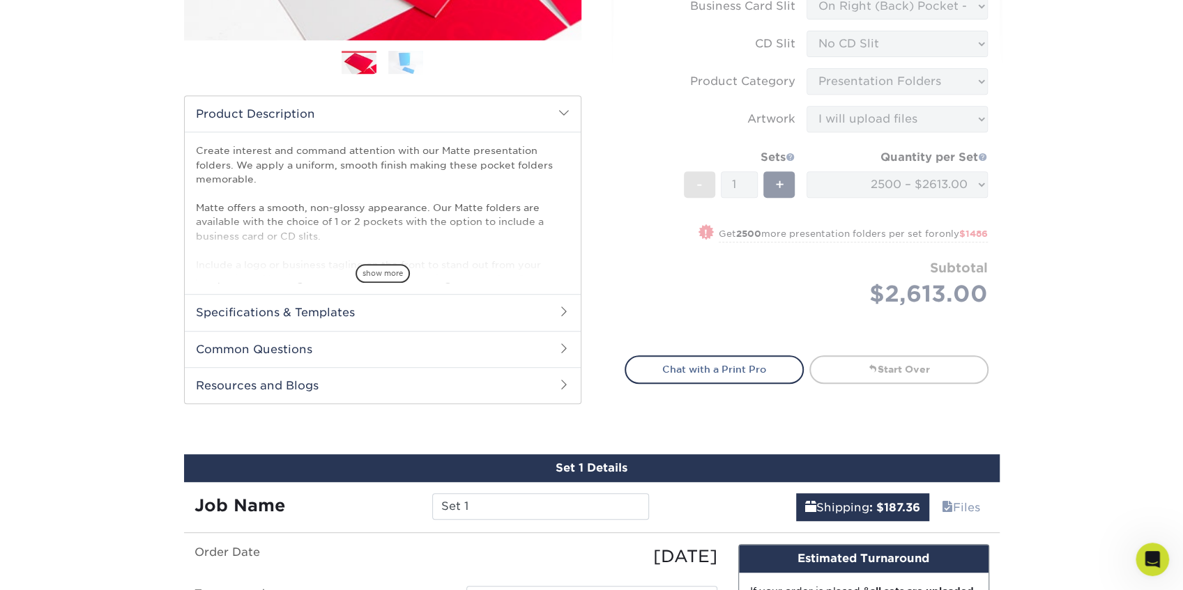
scroll to position [162, 0]
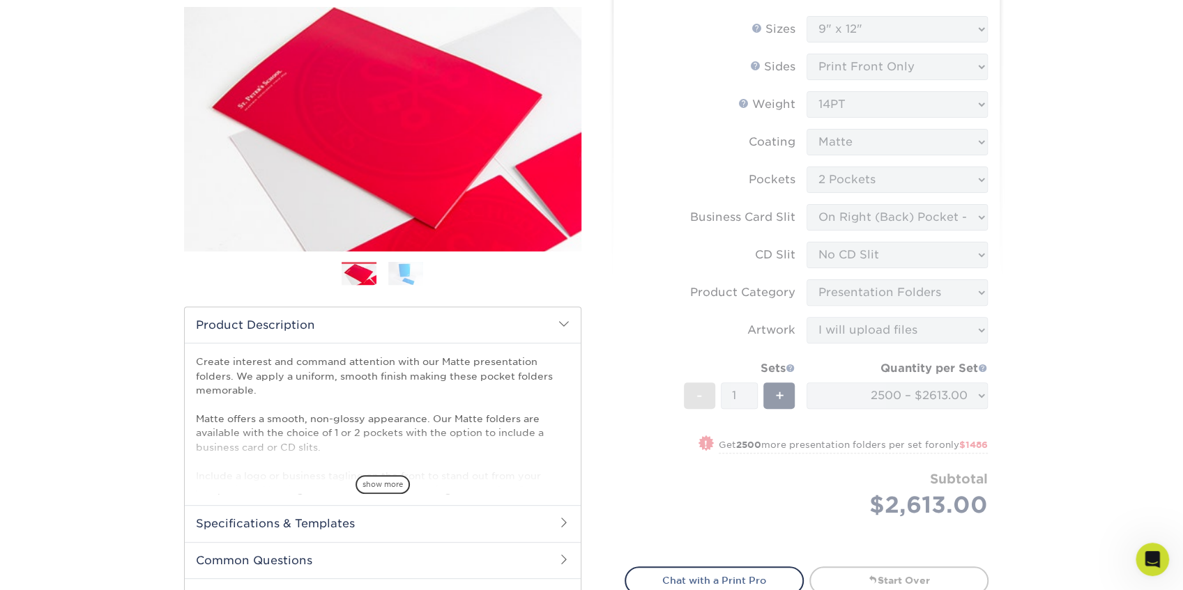
click at [1152, 560] on icon "Open Intercom Messenger" at bounding box center [1152, 560] width 23 height 23
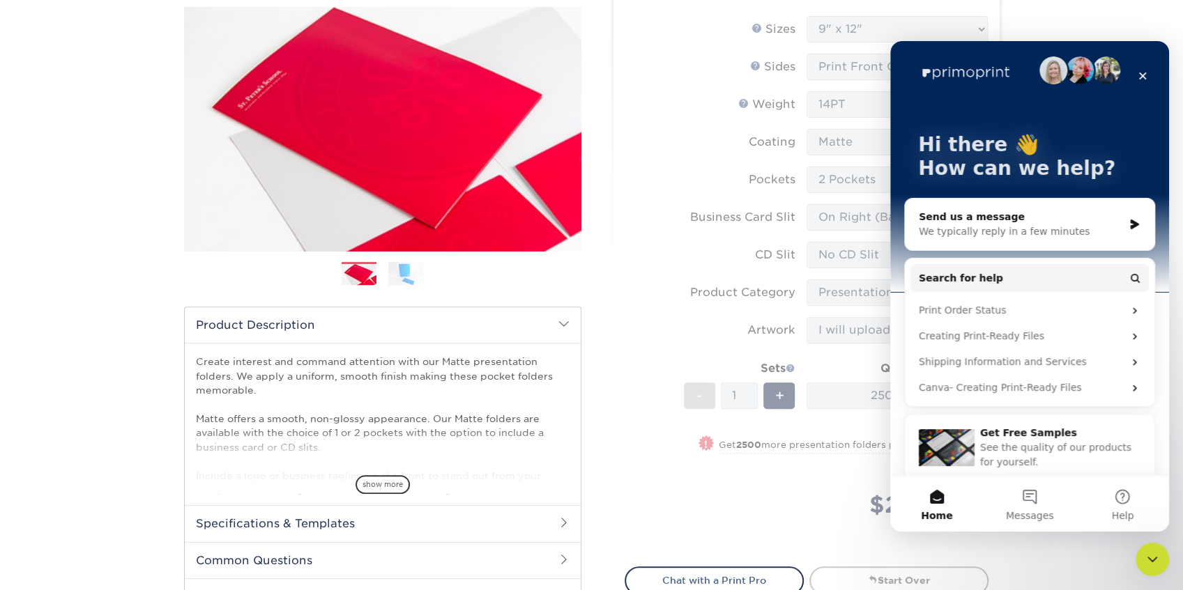
scroll to position [0, 0]
